Goal: Task Accomplishment & Management: Use online tool/utility

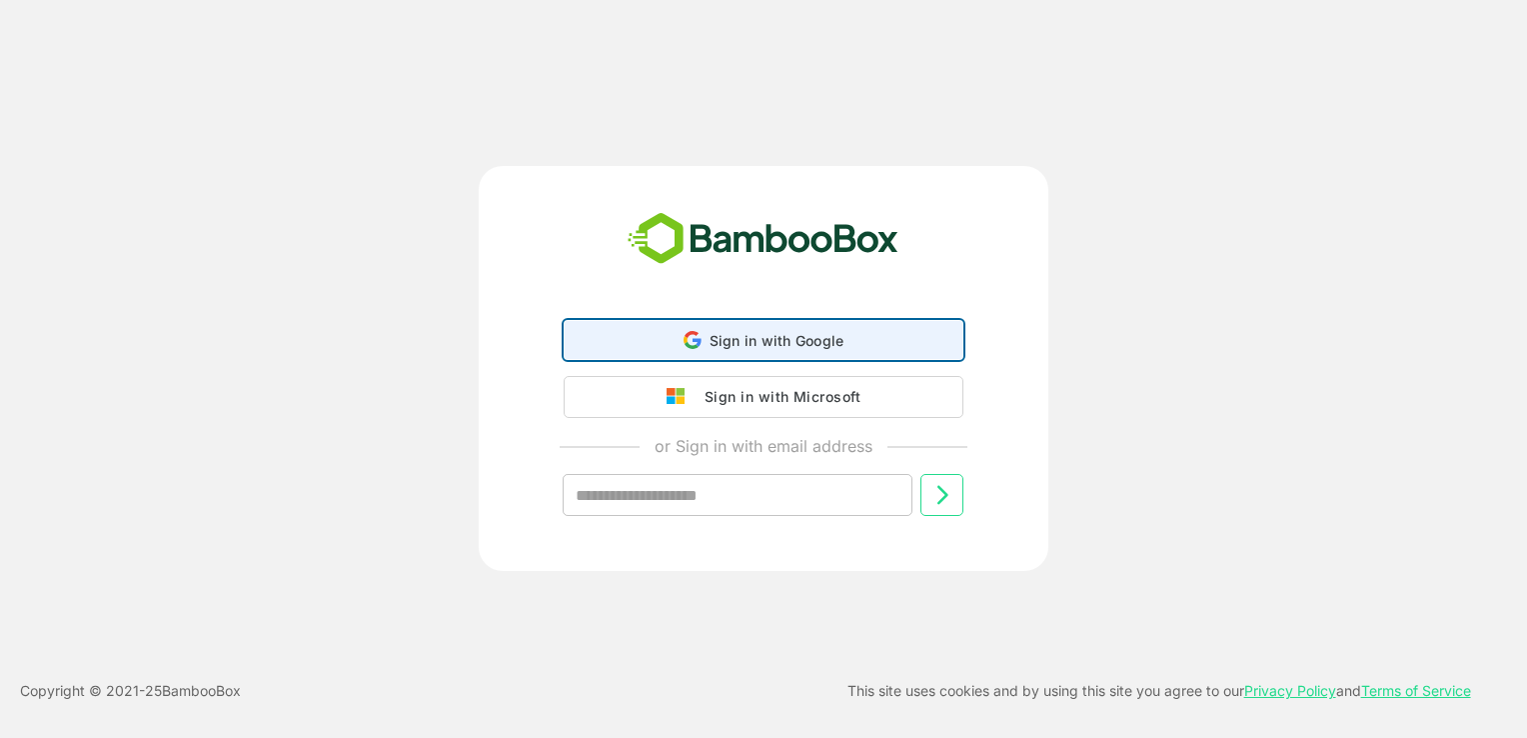
click at [764, 325] on div "Sign in with Google Sign in with Google. Opens in new tab" at bounding box center [764, 340] width 374 height 38
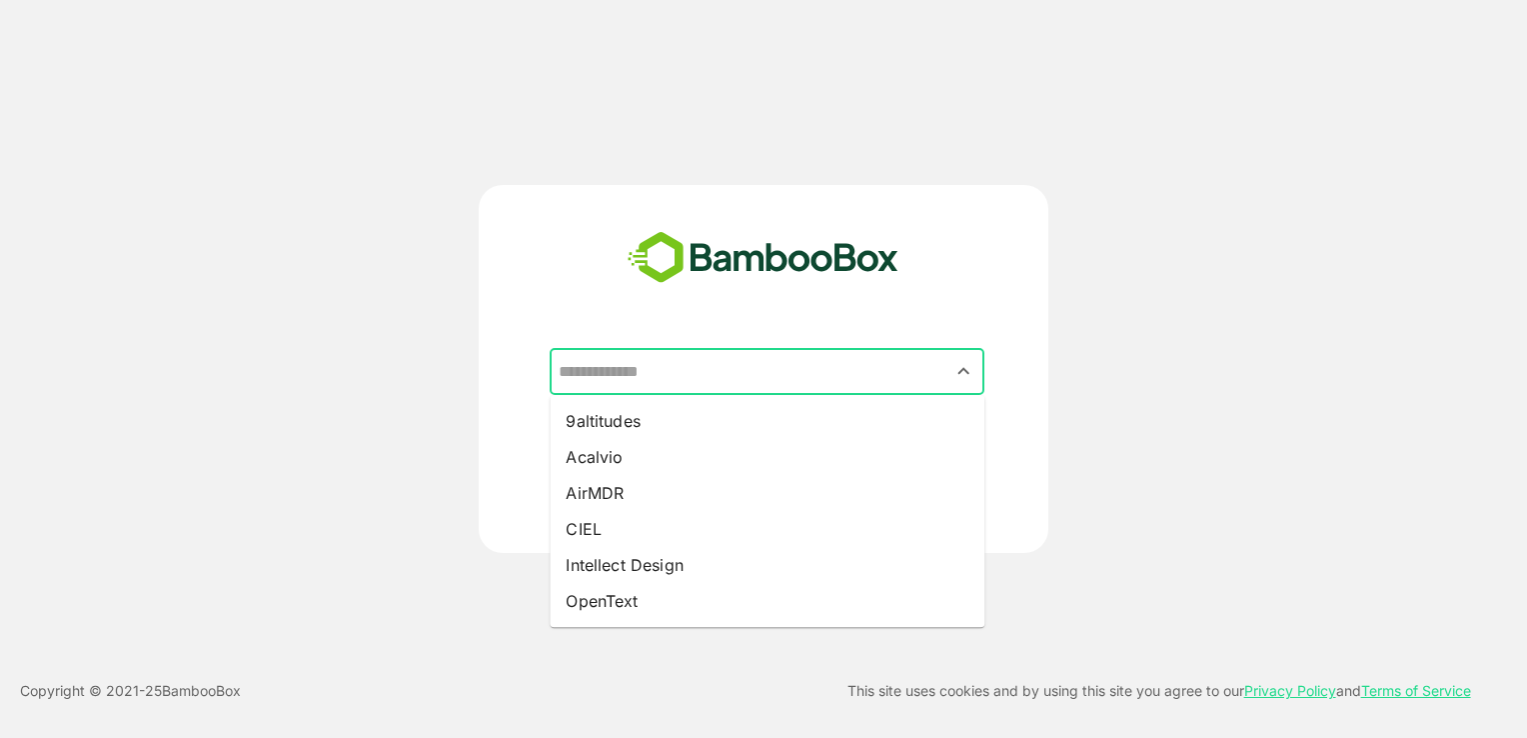
click at [753, 370] on input "text" at bounding box center [767, 372] width 427 height 38
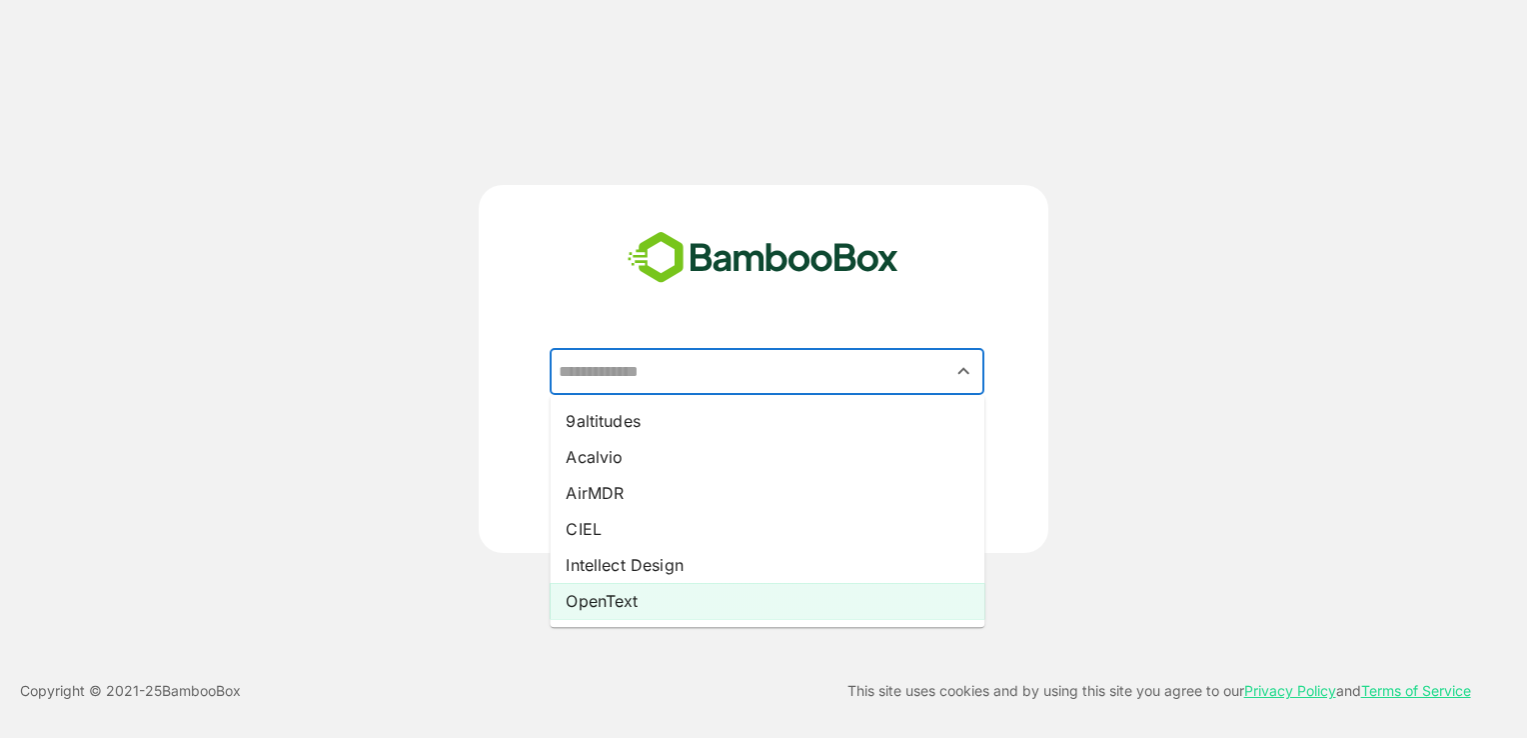
click at [680, 596] on li "OpenText" at bounding box center [767, 601] width 435 height 36
type input "********"
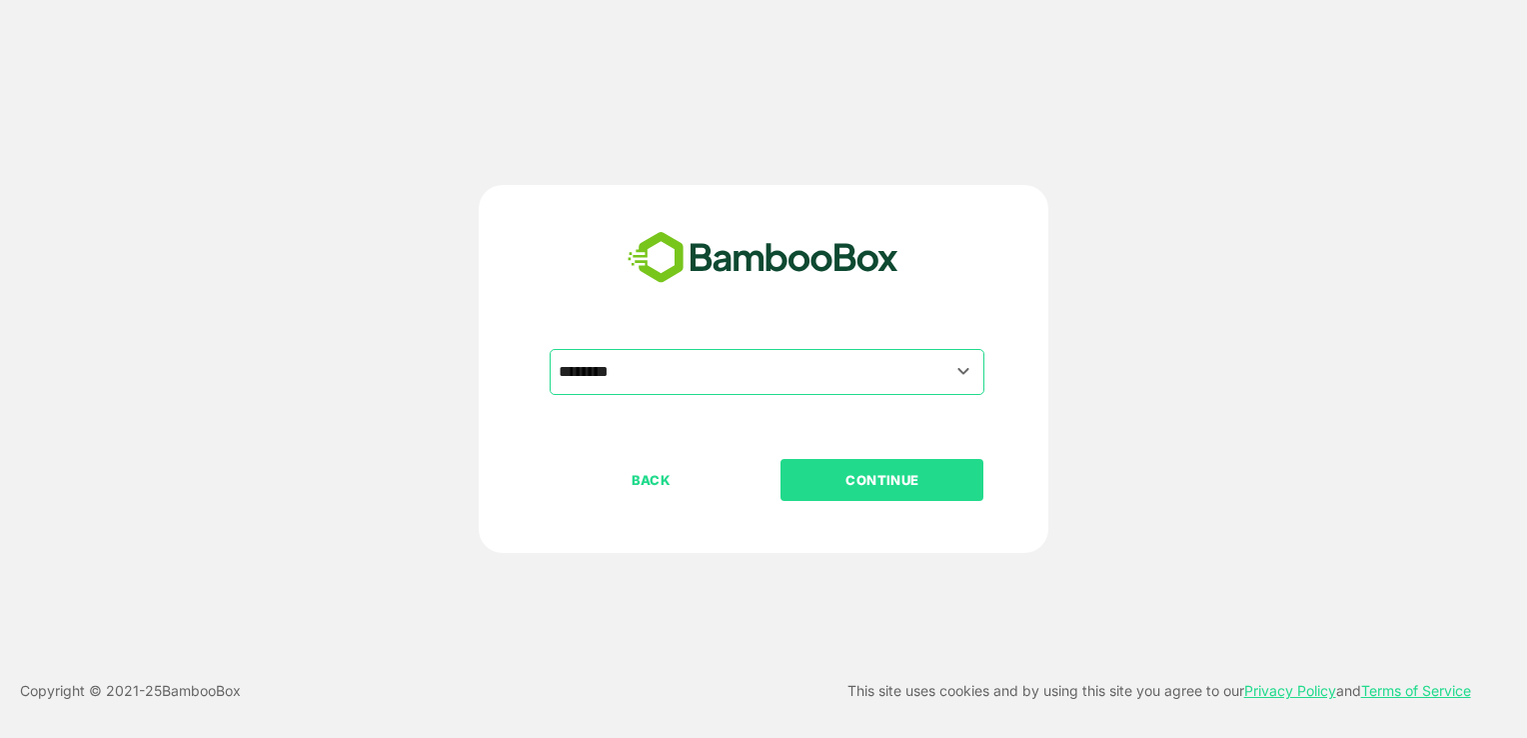
click at [847, 486] on p "CONTINUE" at bounding box center [883, 480] width 200 height 22
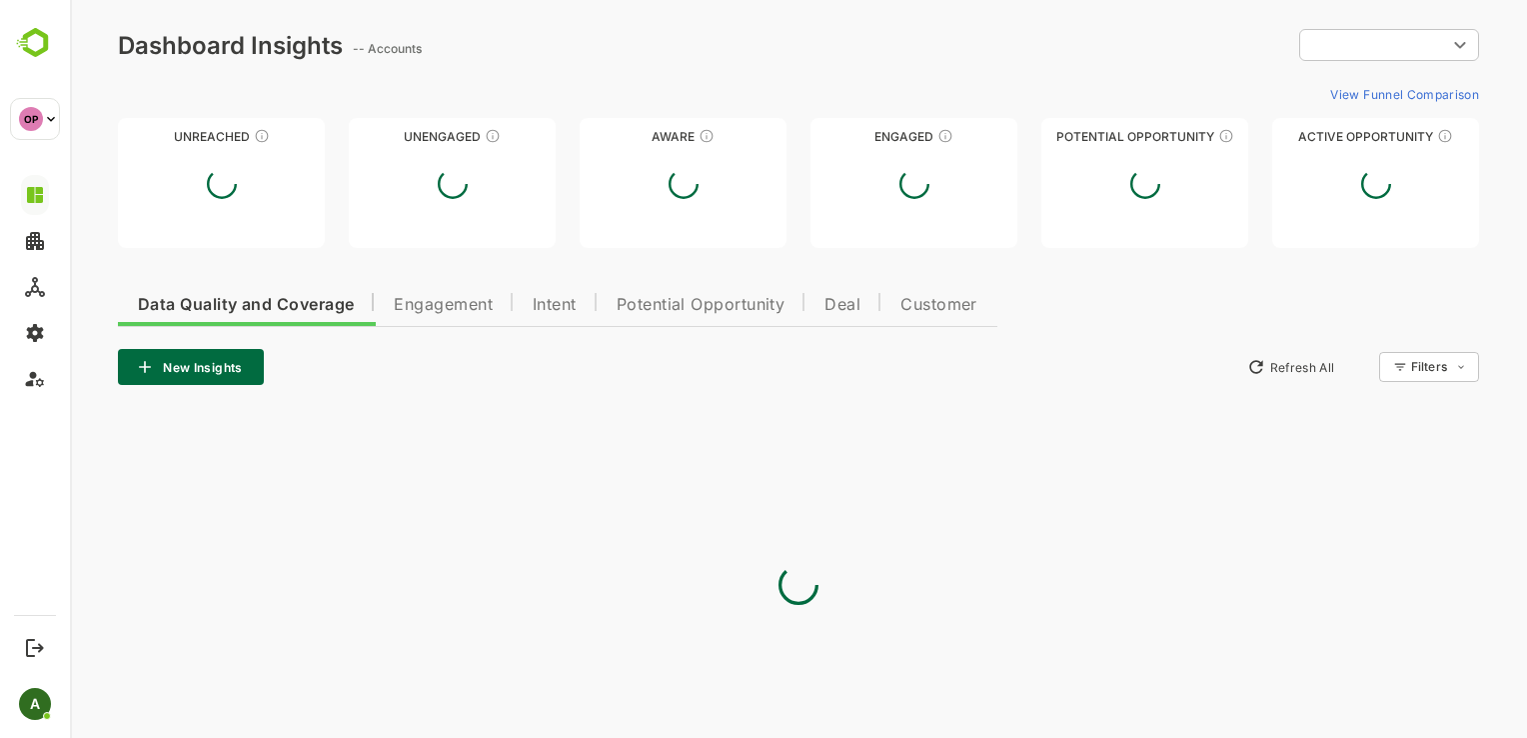
type input "**********"
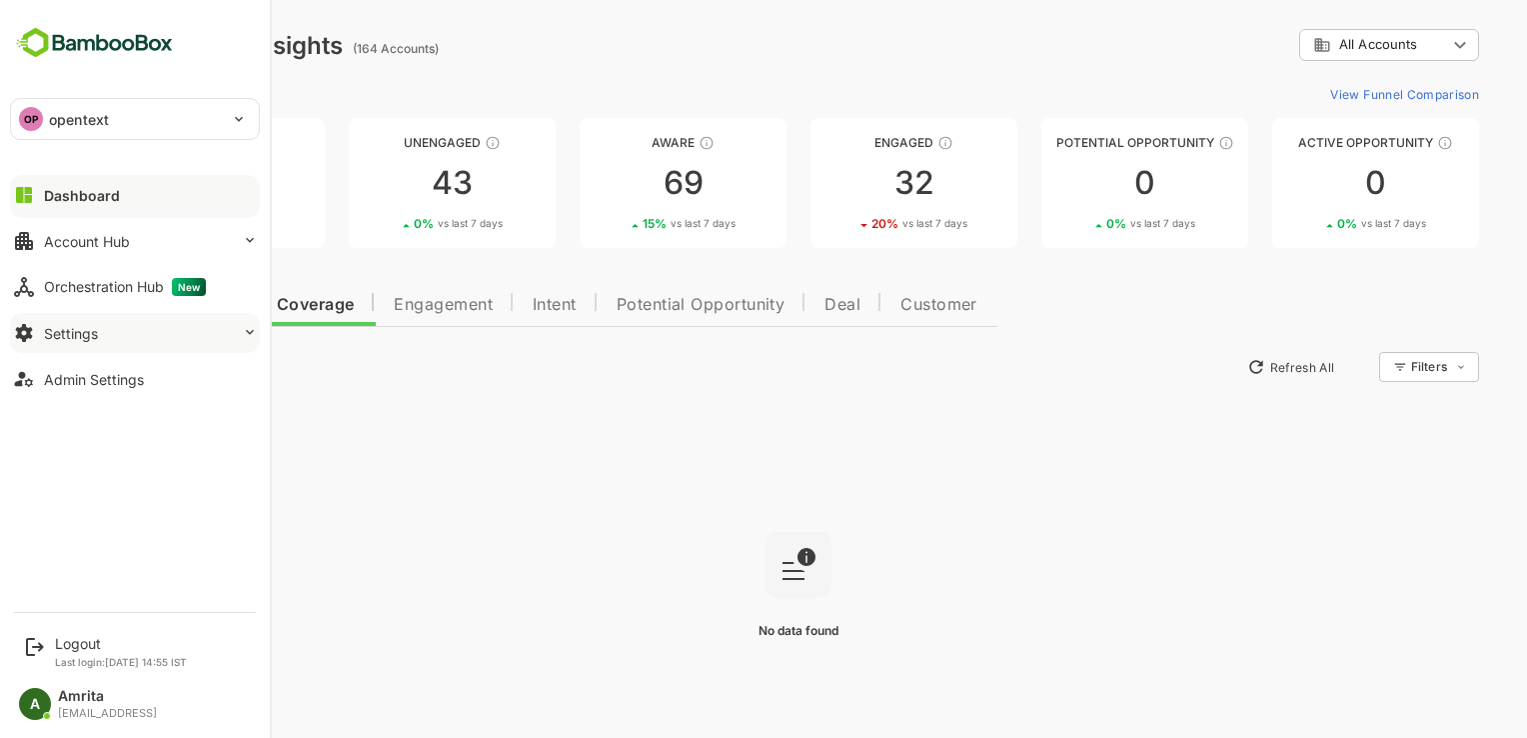
click at [45, 340] on div "Settings" at bounding box center [71, 333] width 54 height 17
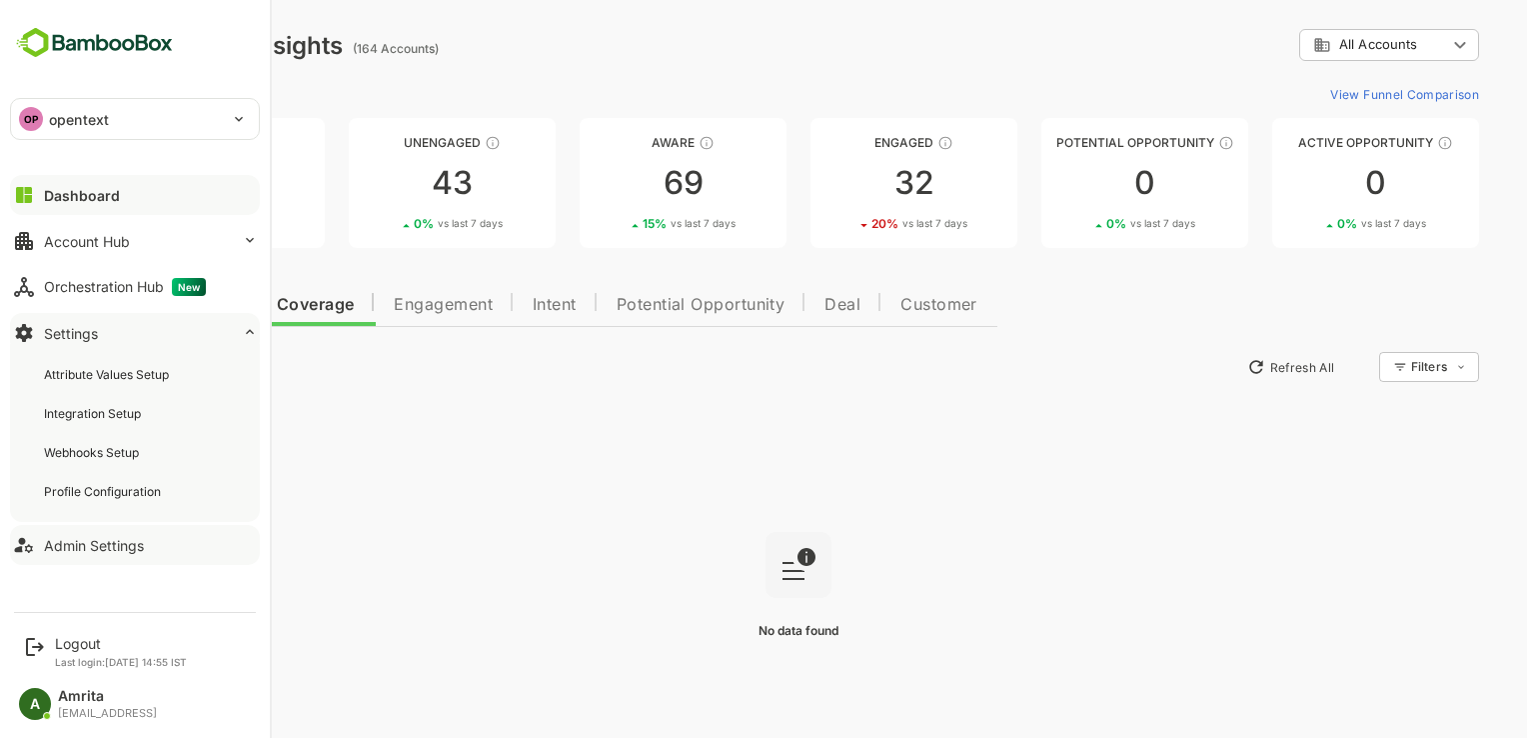
click at [66, 537] on div "Admin Settings" at bounding box center [94, 545] width 100 height 17
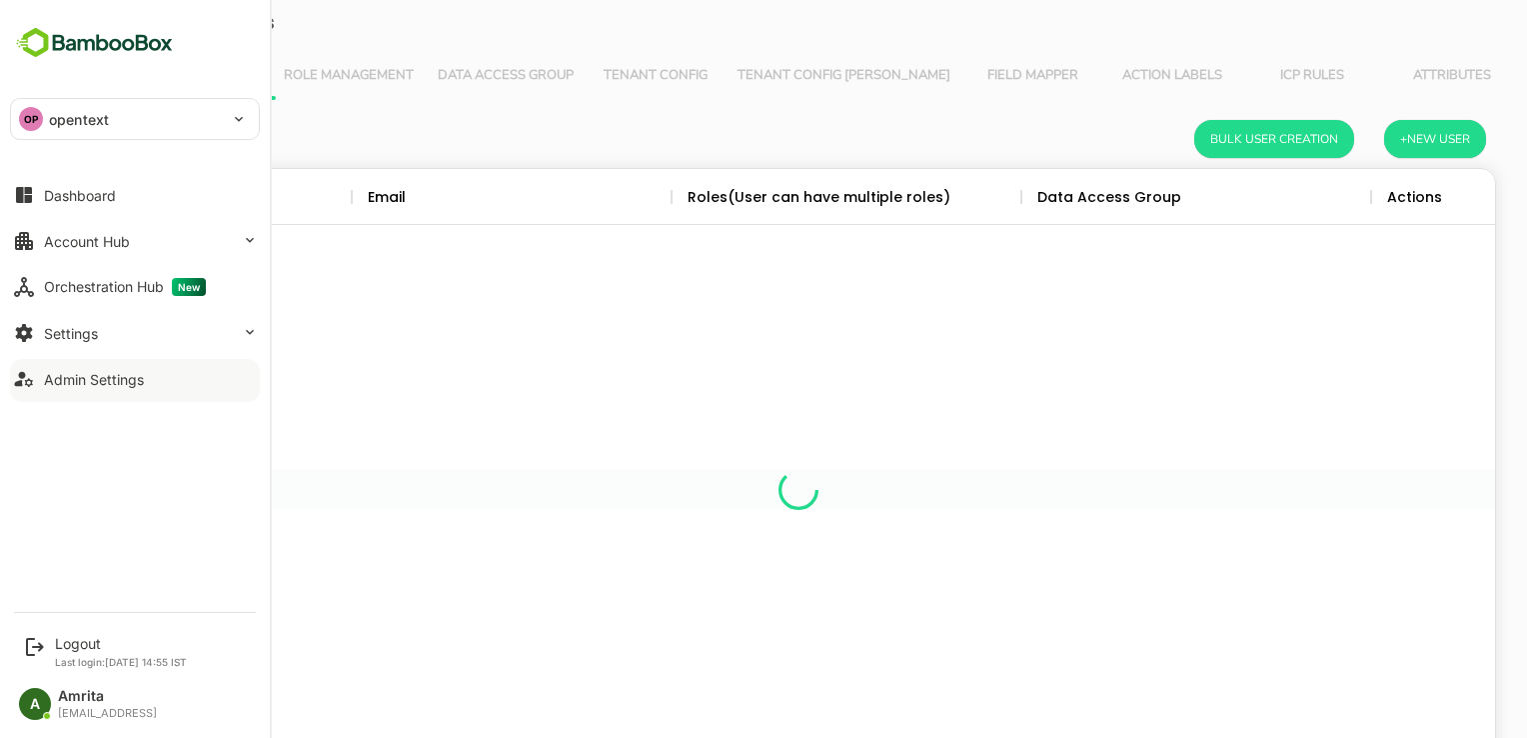
scroll to position [571, 1364]
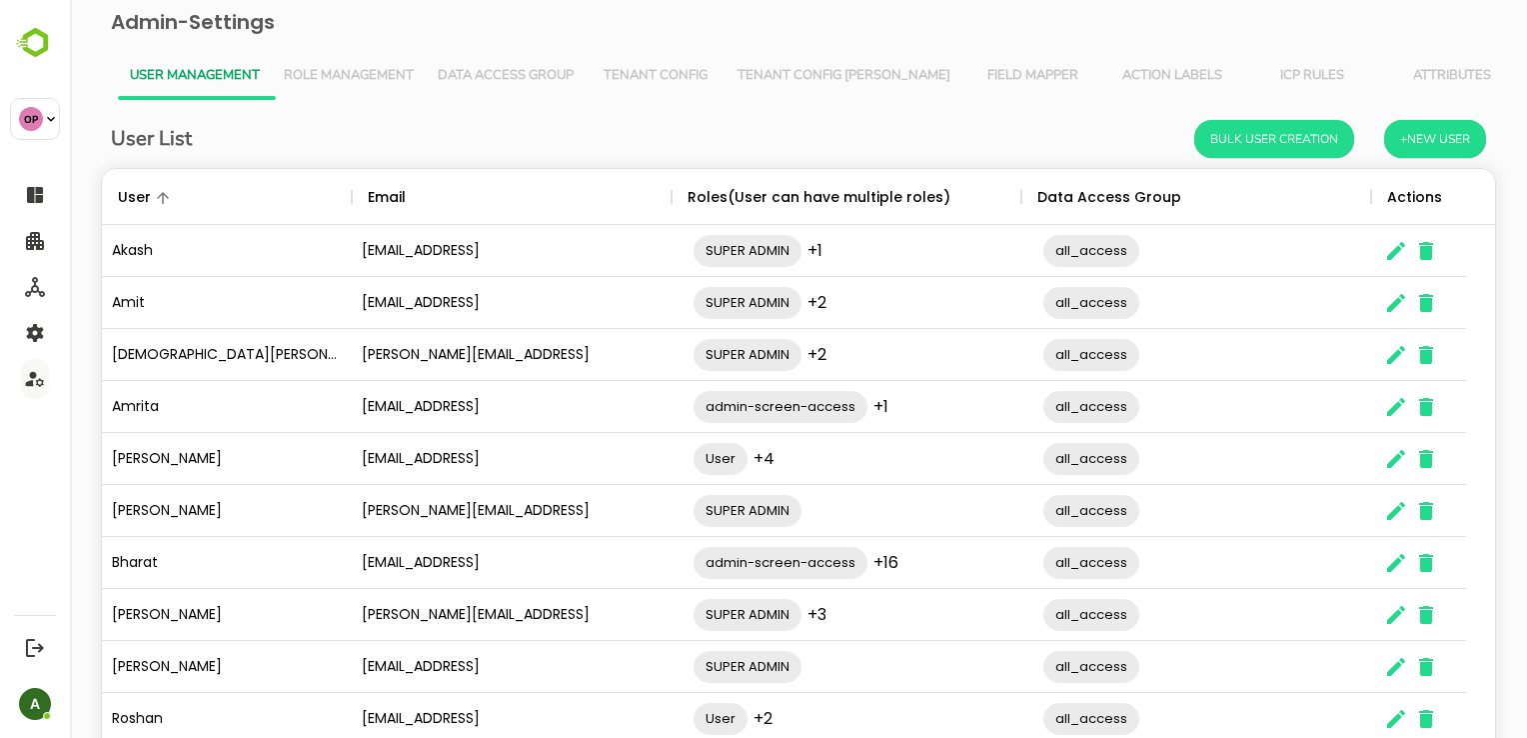
click at [744, 76] on span "Tenant Config [PERSON_NAME]" at bounding box center [844, 76] width 213 height 16
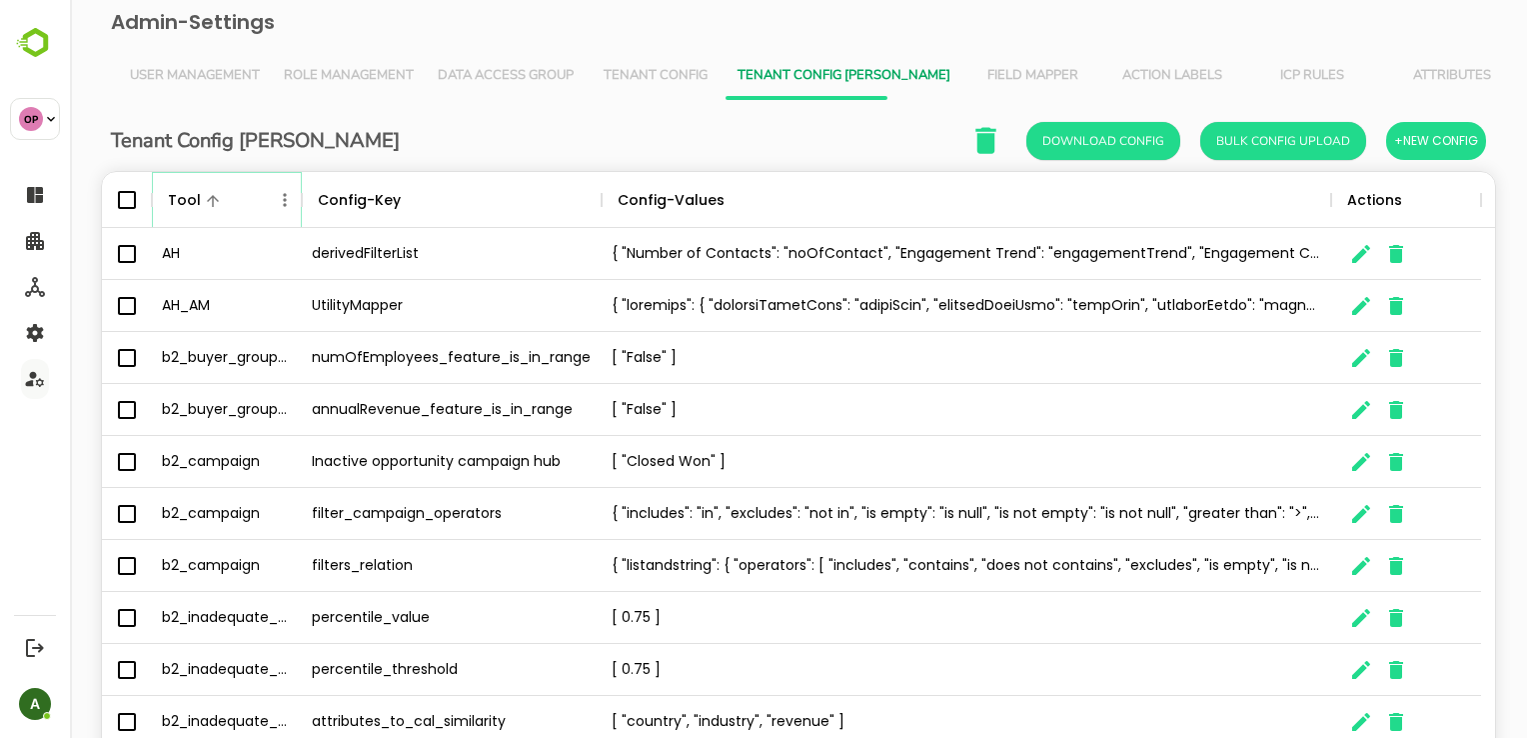
click at [284, 201] on icon "Menu" at bounding box center [285, 200] width 20 height 20
click at [230, 354] on li "Filter" at bounding box center [229, 346] width 138 height 36
click at [498, 277] on input "Value" at bounding box center [507, 274] width 190 height 29
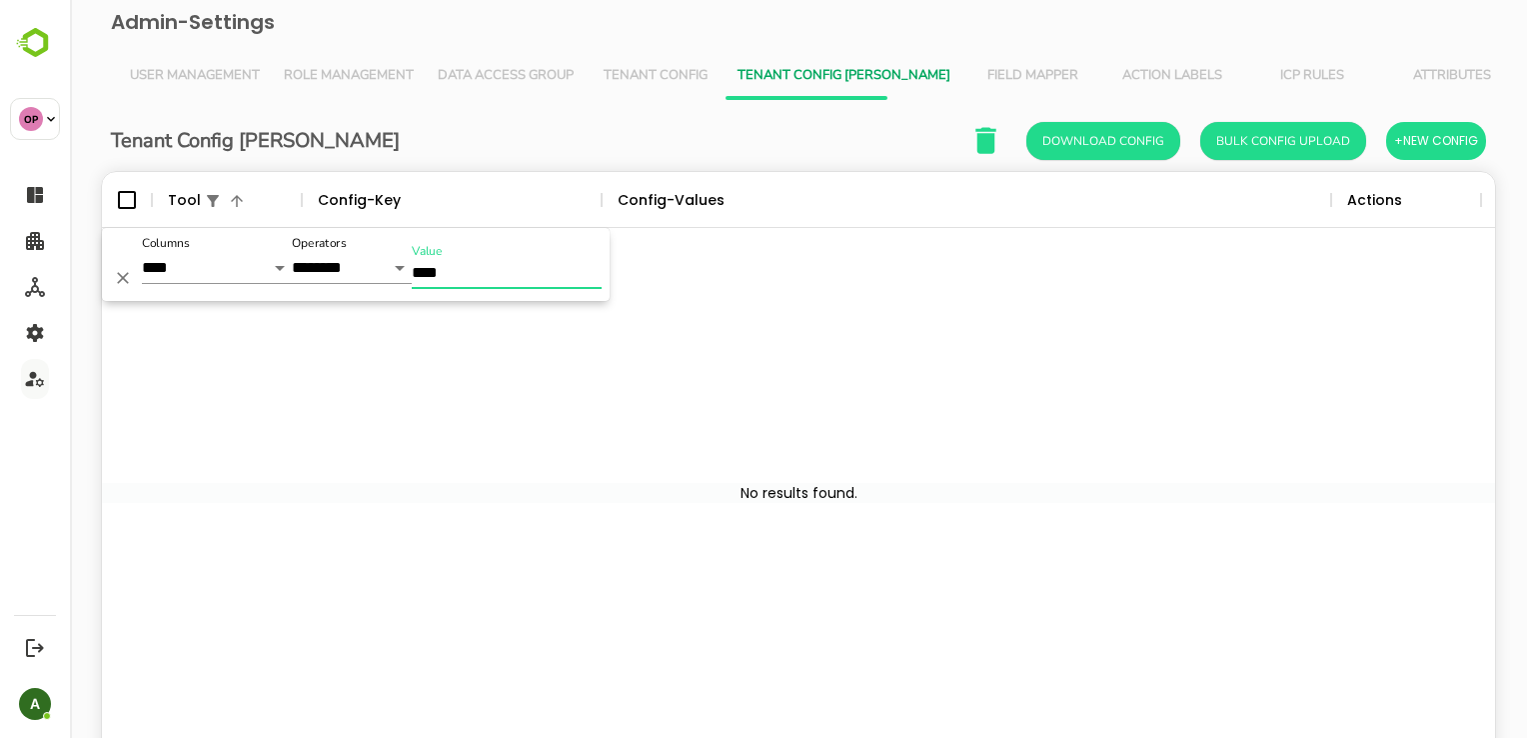
type input "****"
click at [734, 457] on div "The User Data" at bounding box center [799, 493] width 1394 height 530
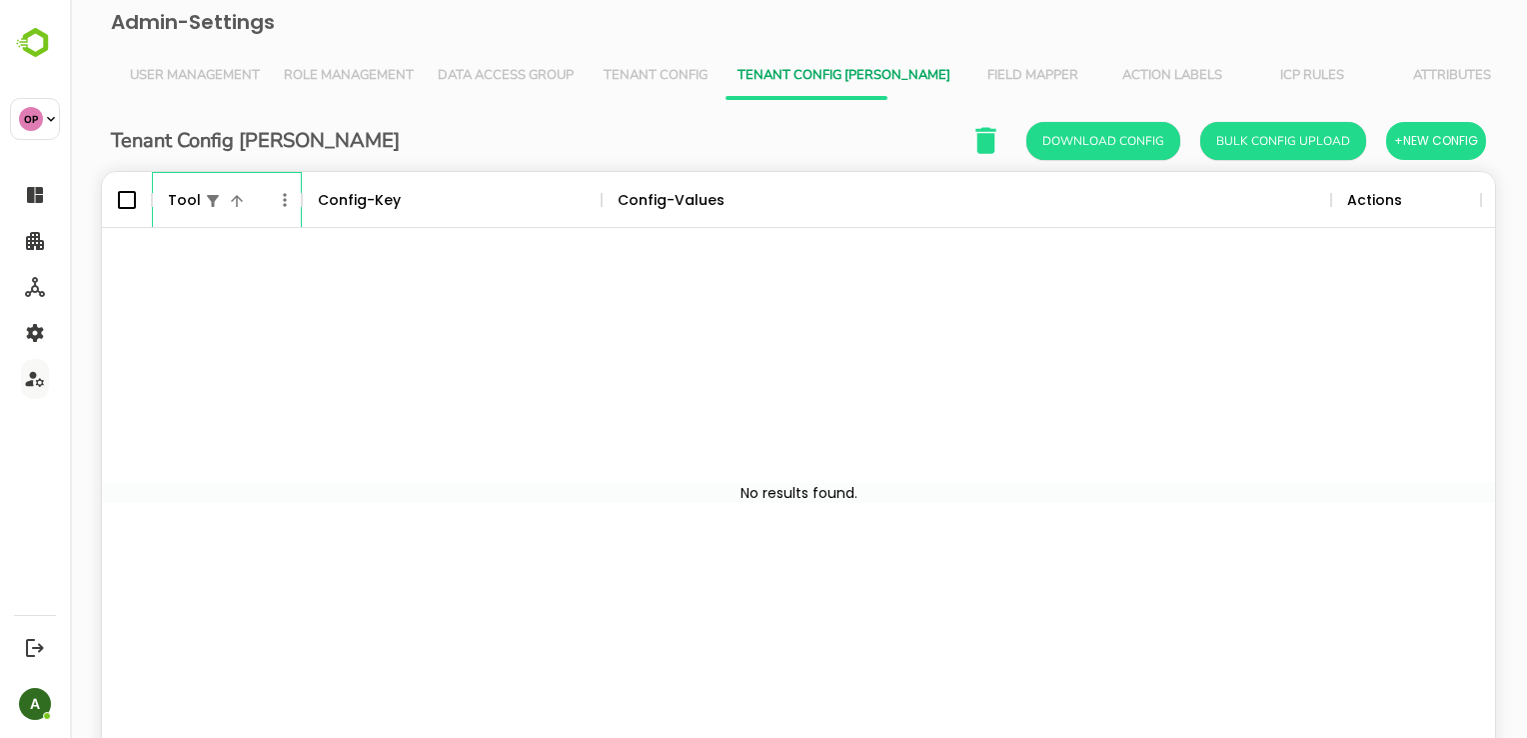
click at [265, 198] on div "Tool" at bounding box center [217, 200] width 110 height 56
click at [284, 205] on icon "Menu" at bounding box center [284, 199] width 3 height 13
click at [215, 351] on li "Filter" at bounding box center [229, 346] width 138 height 36
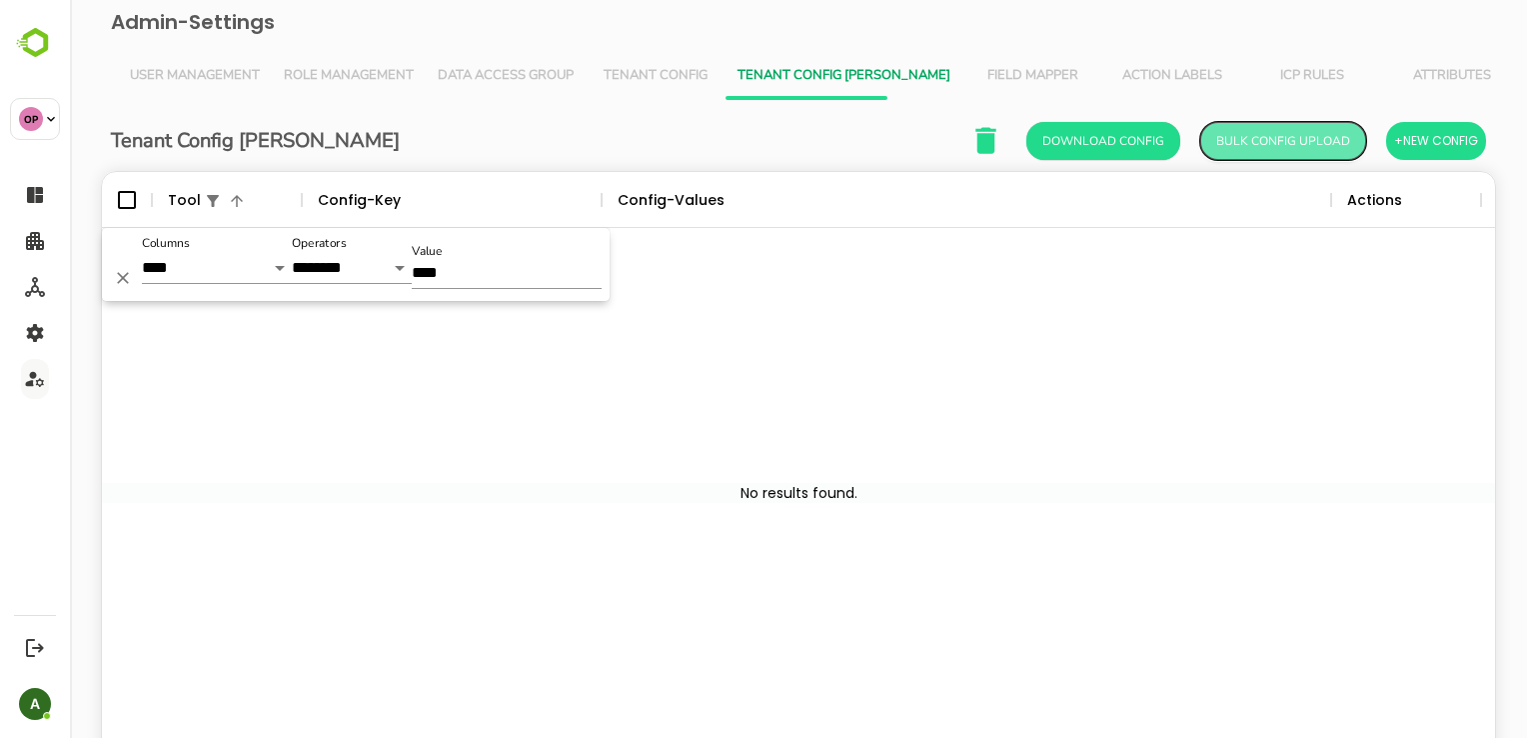
click at [1268, 149] on button "Bulk Config Upload" at bounding box center [1284, 141] width 166 height 38
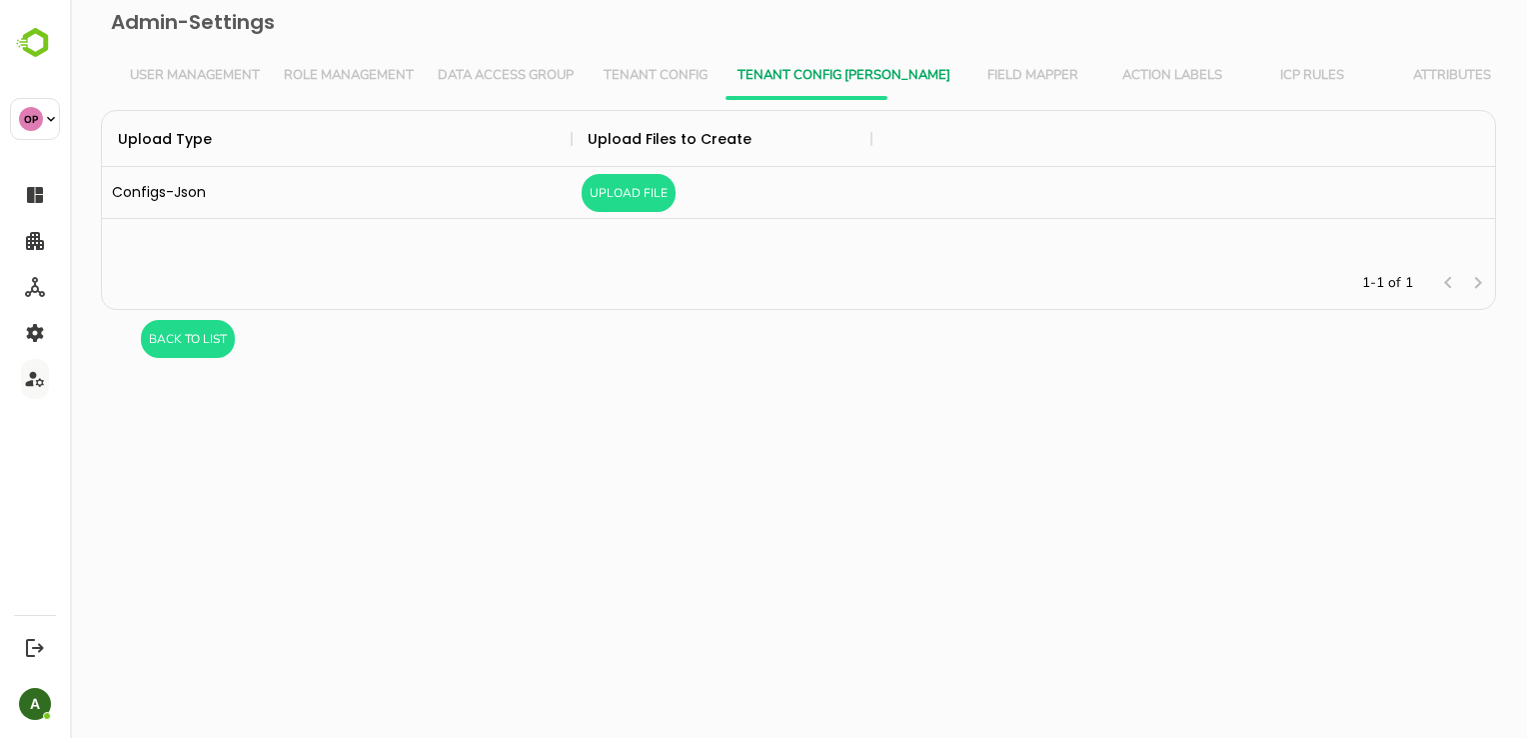
scroll to position [131, 1379]
click at [652, 197] on button "Upload File" at bounding box center [629, 193] width 94 height 38
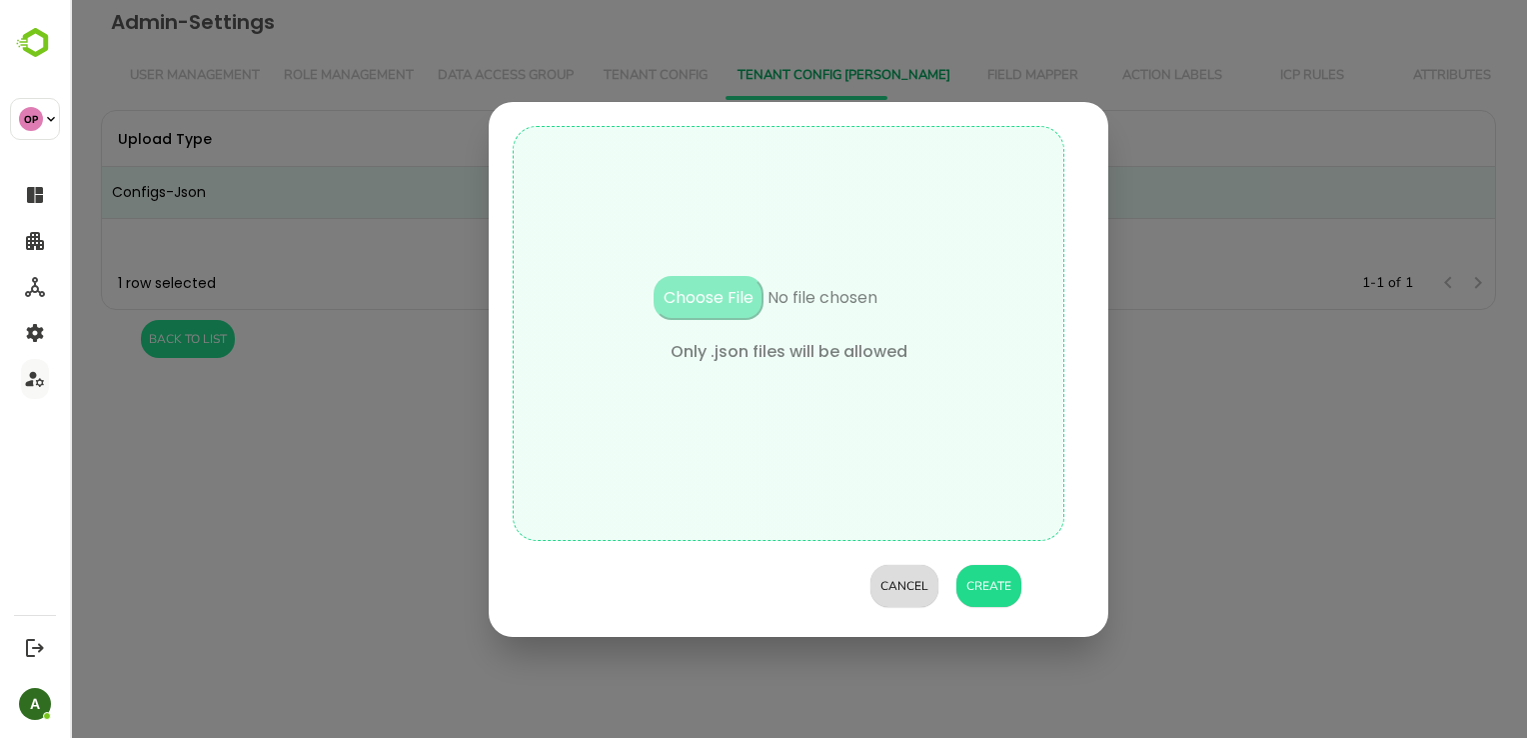
click at [700, 294] on input "file" at bounding box center [789, 308] width 340 height 64
type input "**********"
click at [987, 585] on button "Create" at bounding box center [989, 586] width 65 height 42
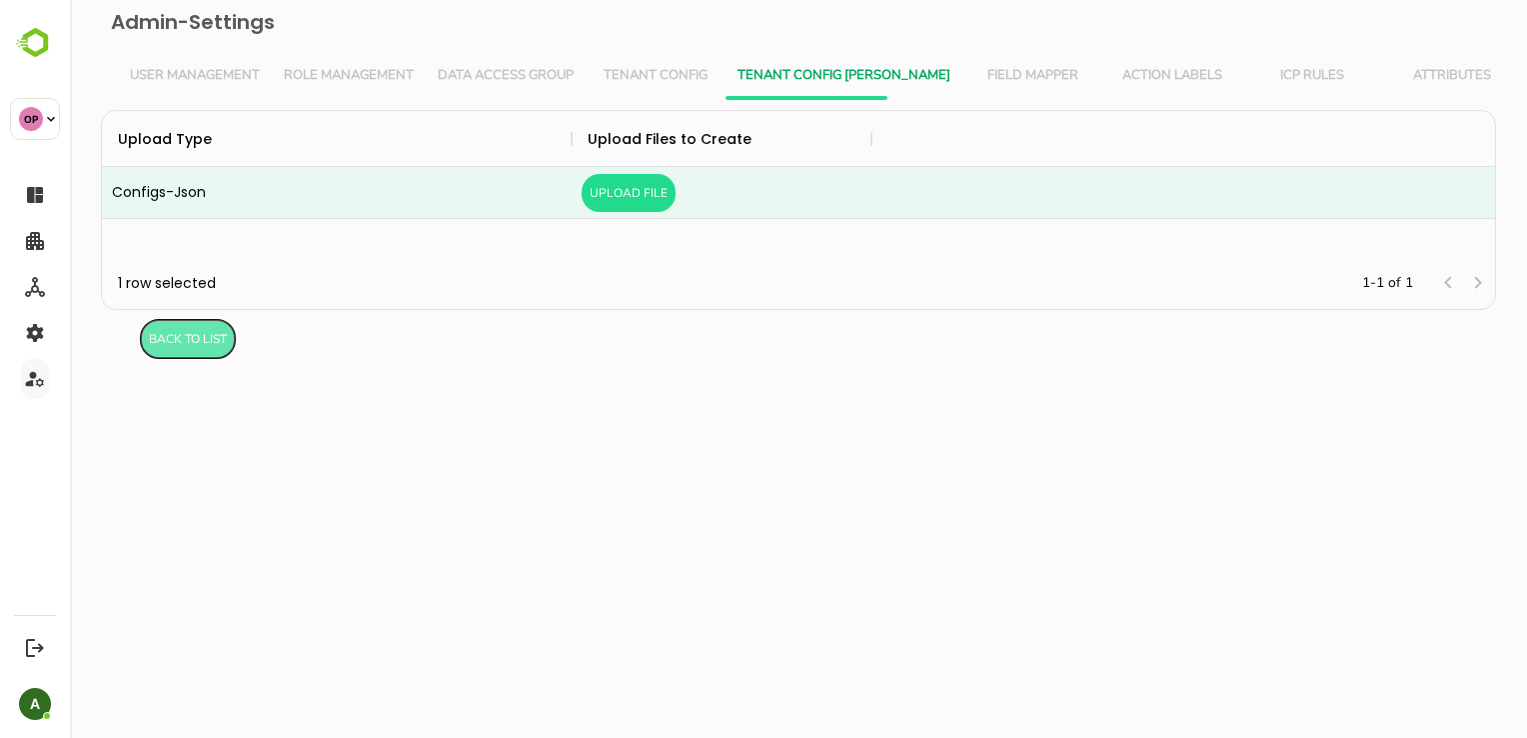
click at [195, 349] on button "BacK to List" at bounding box center [188, 339] width 94 height 38
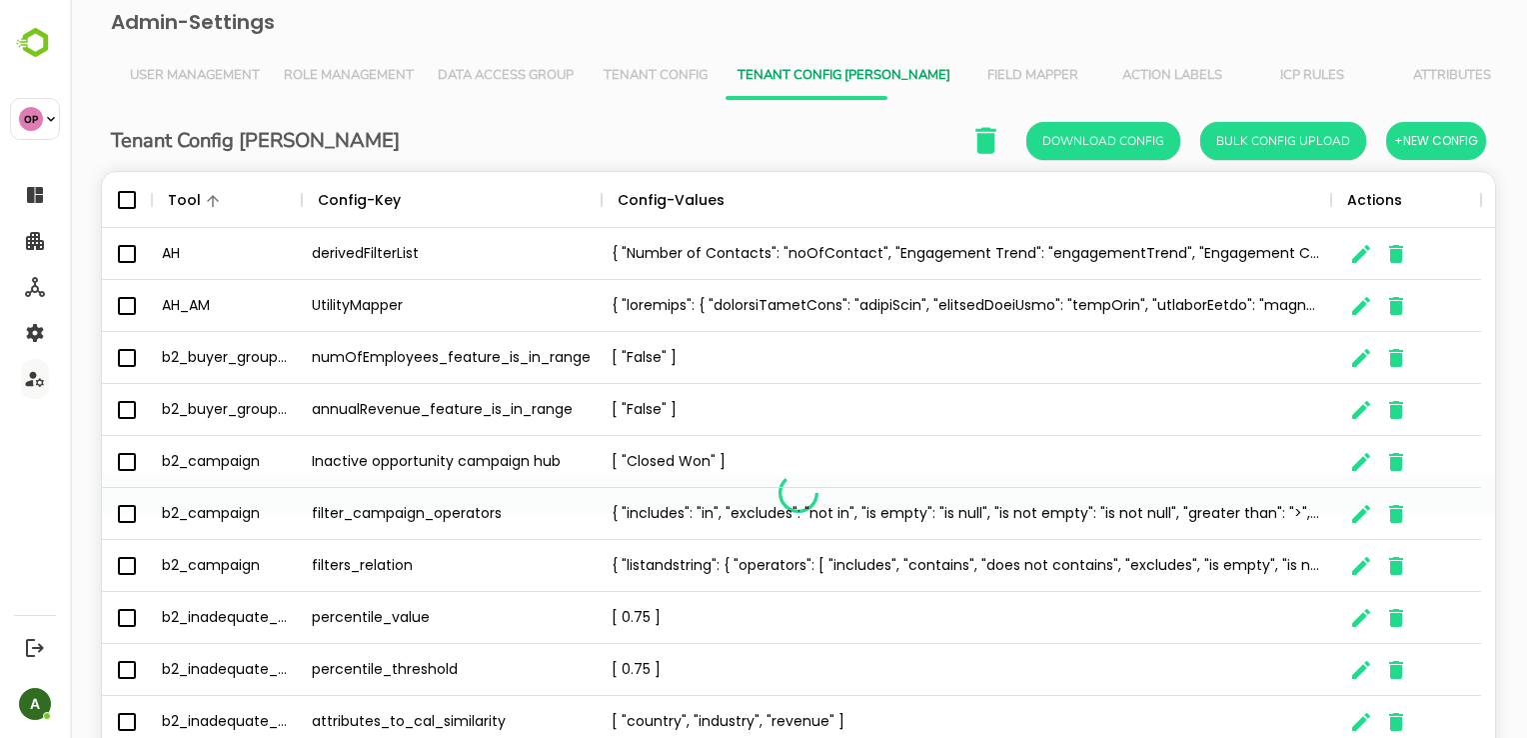
scroll to position [571, 1364]
click at [261, 185] on div "Tool" at bounding box center [217, 200] width 110 height 56
click at [280, 198] on icon "Menu" at bounding box center [285, 200] width 20 height 20
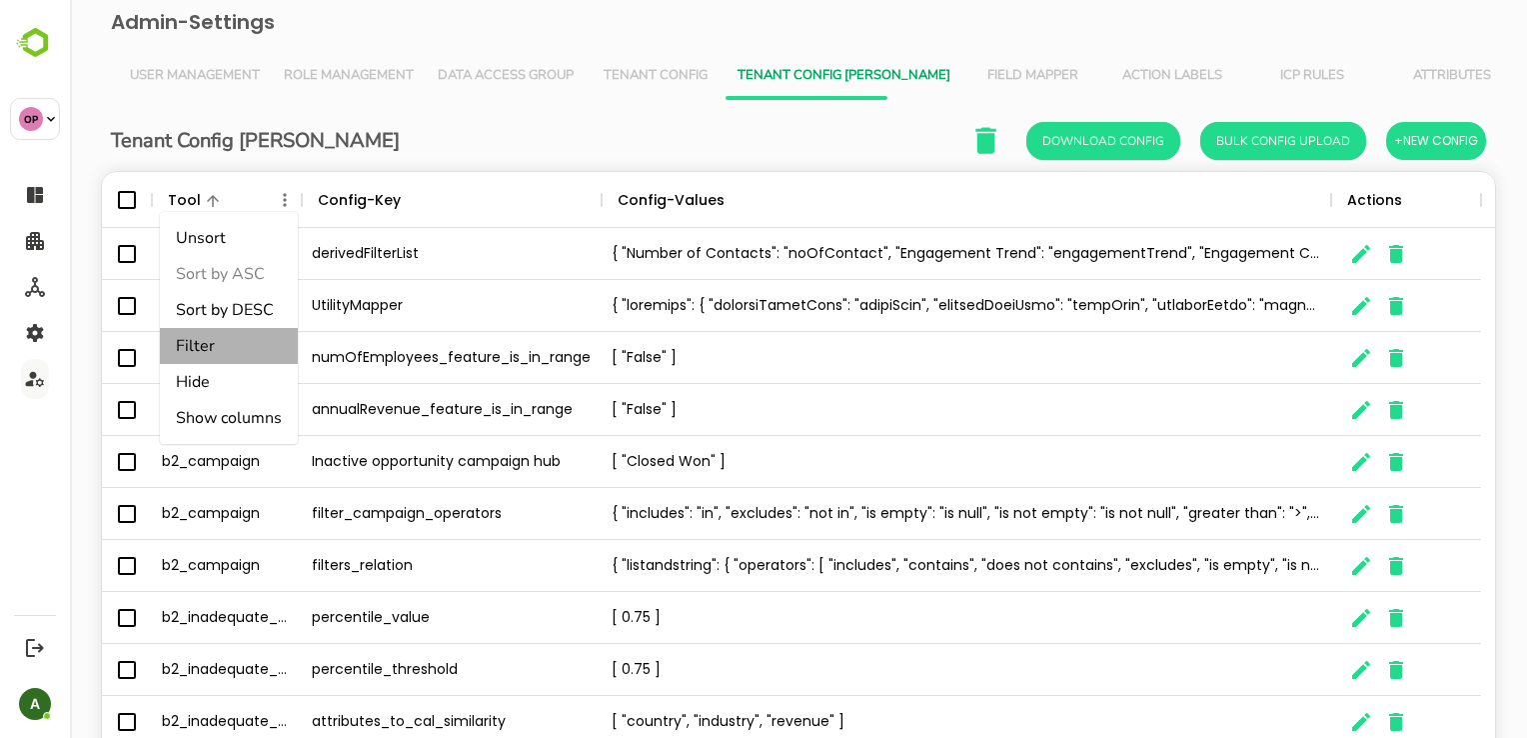
click at [216, 355] on li "Filter" at bounding box center [229, 346] width 138 height 36
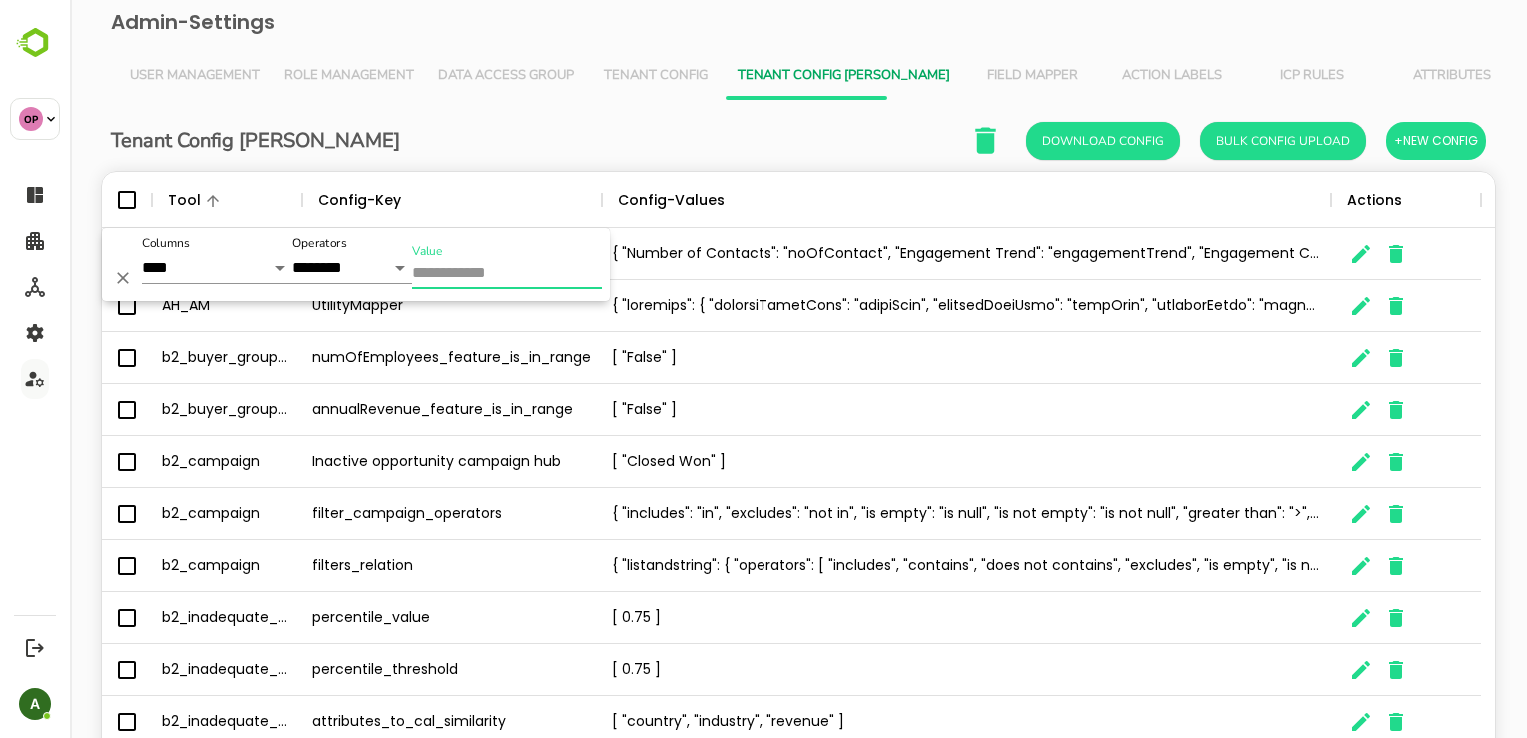
click at [428, 284] on input "Value" at bounding box center [507, 274] width 190 height 29
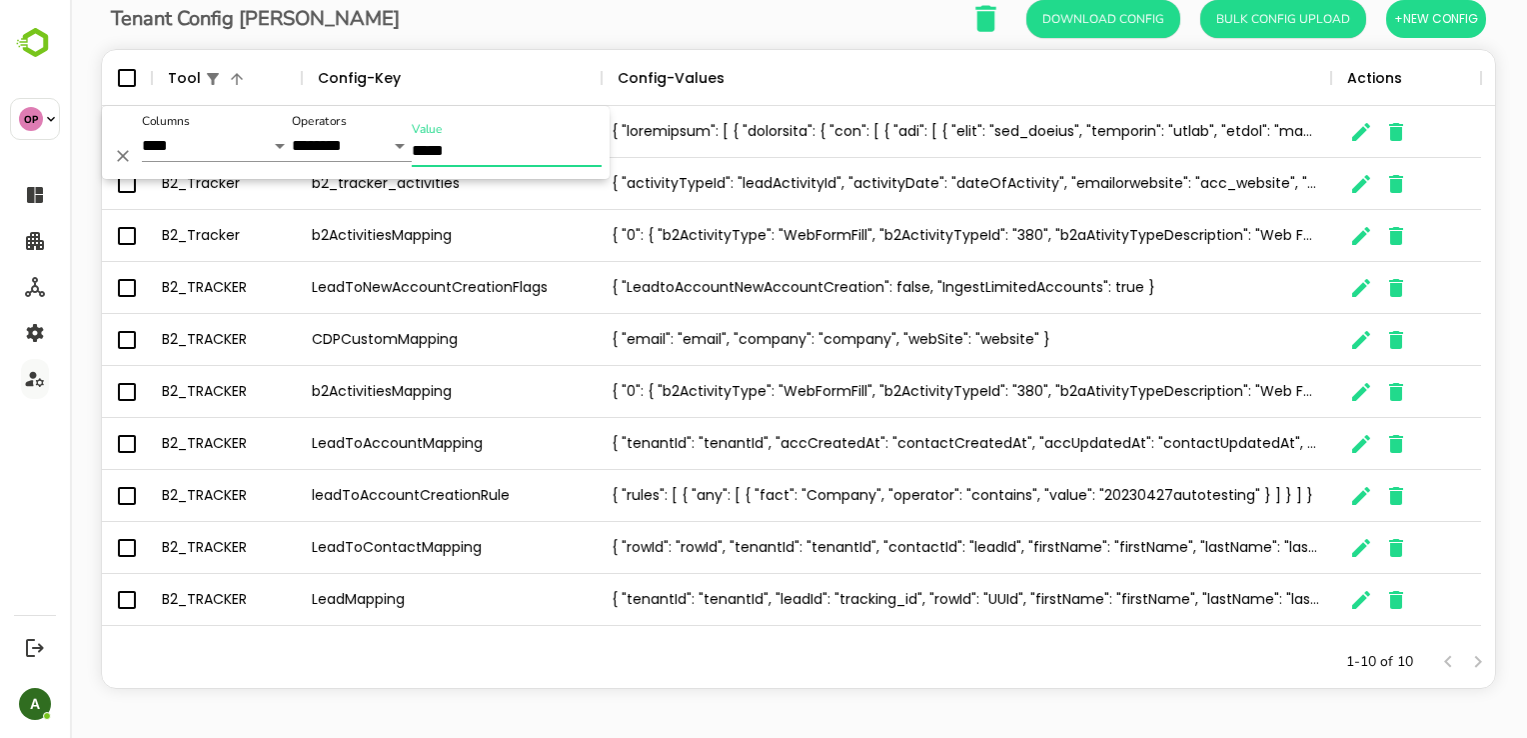
scroll to position [0, 0]
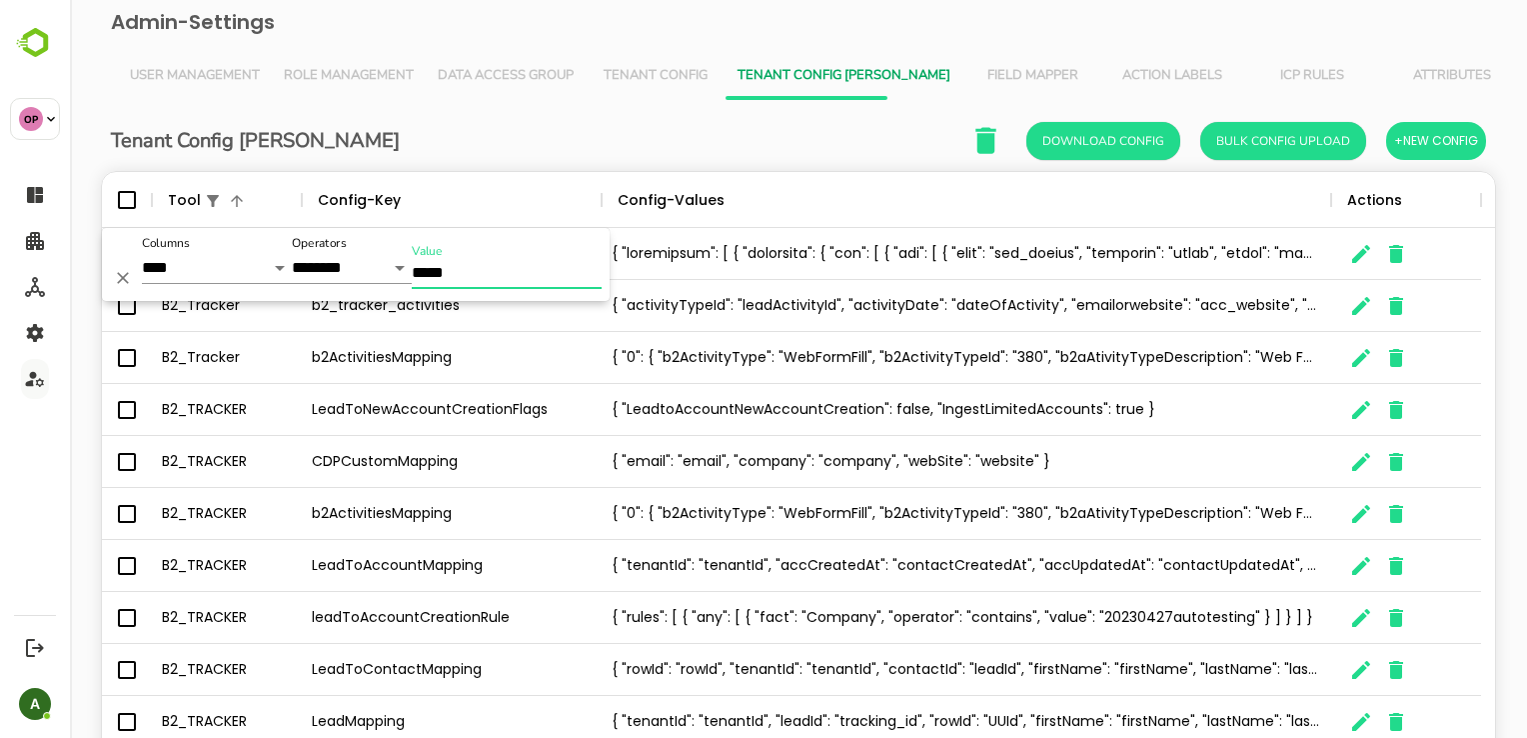
type input "*****"
